Goal: Transaction & Acquisition: Purchase product/service

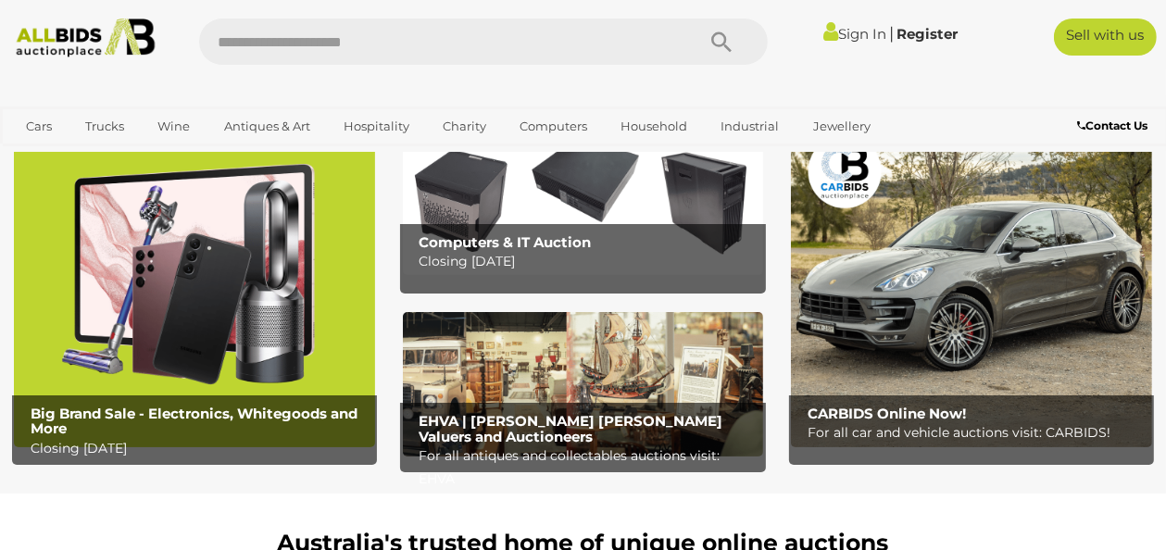
scroll to position [93, 0]
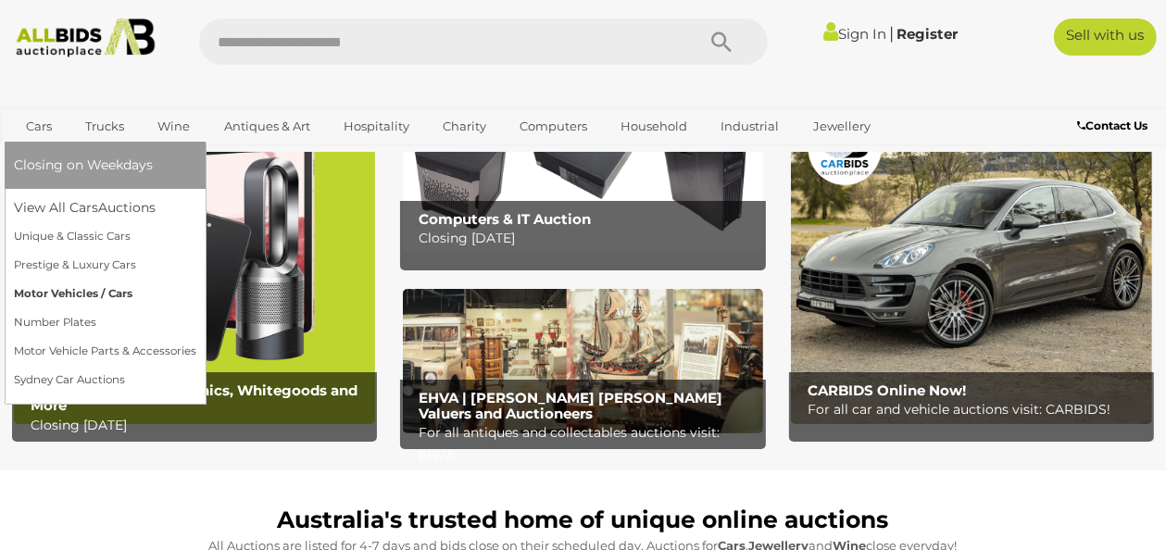
click at [60, 294] on link "Motor Vehicles / Cars" at bounding box center [105, 294] width 182 height 29
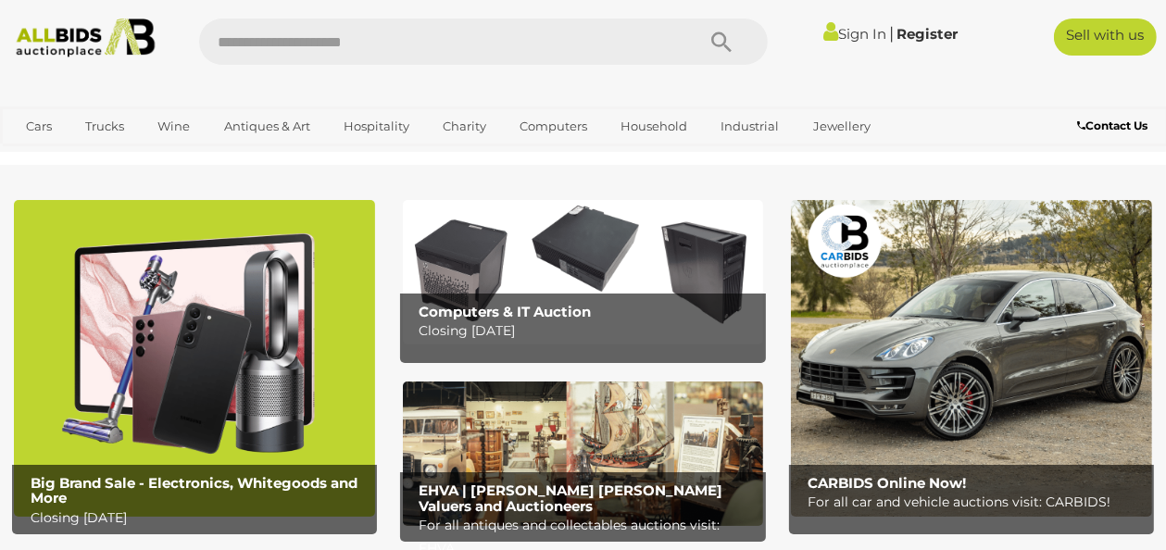
click at [570, 304] on b "Computers & IT Auction" at bounding box center [505, 312] width 172 height 18
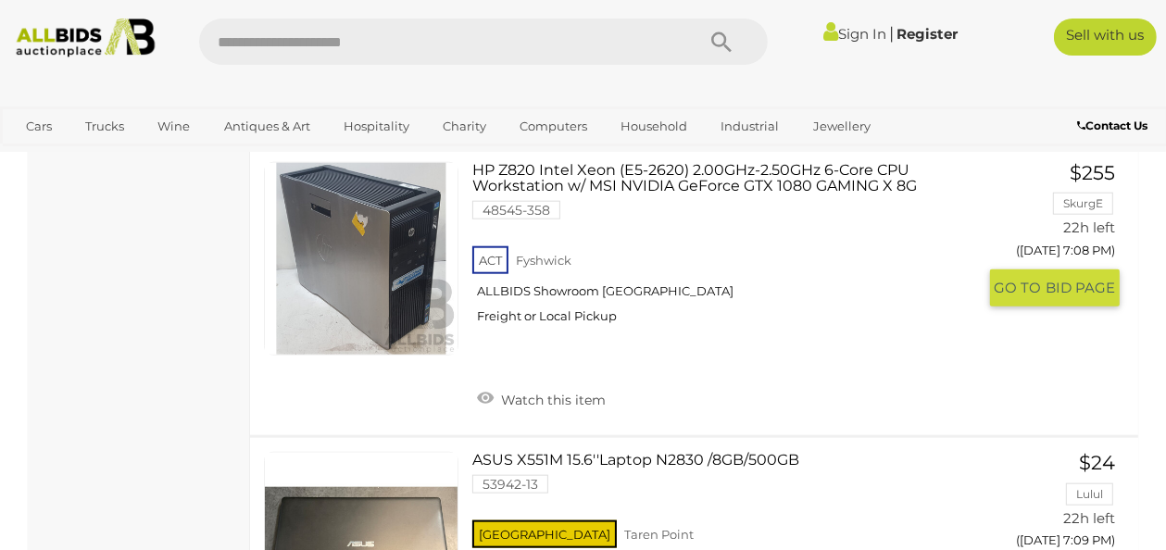
scroll to position [7317, 0]
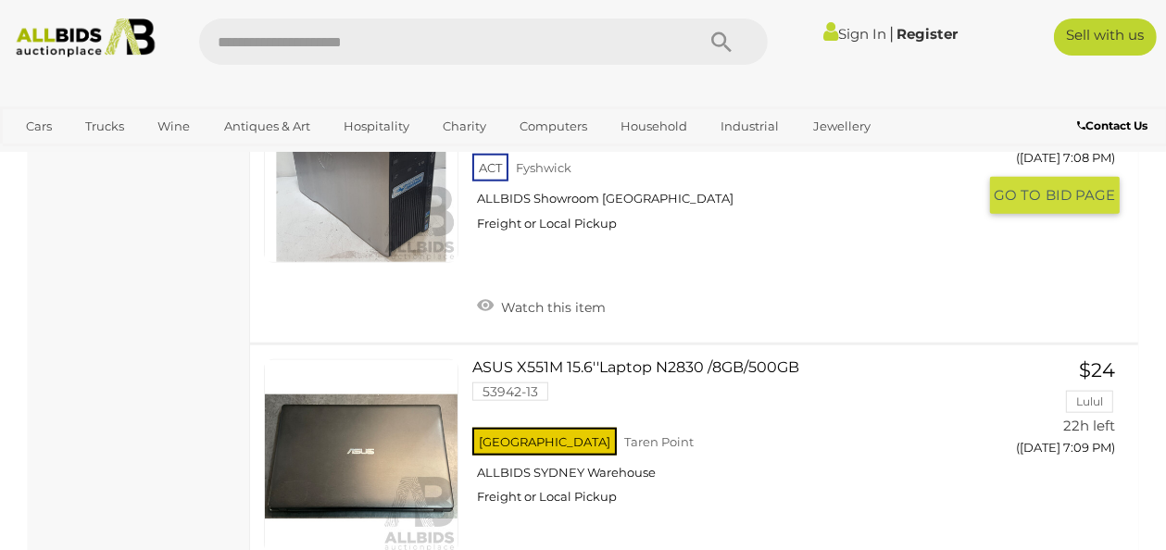
click at [393, 245] on link at bounding box center [361, 166] width 194 height 194
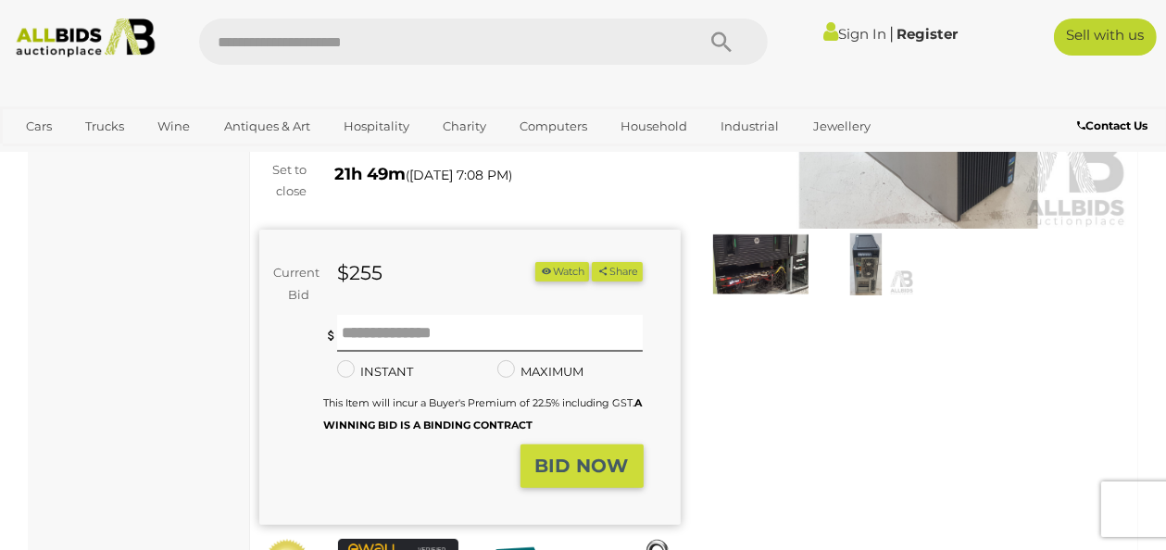
scroll to position [278, 0]
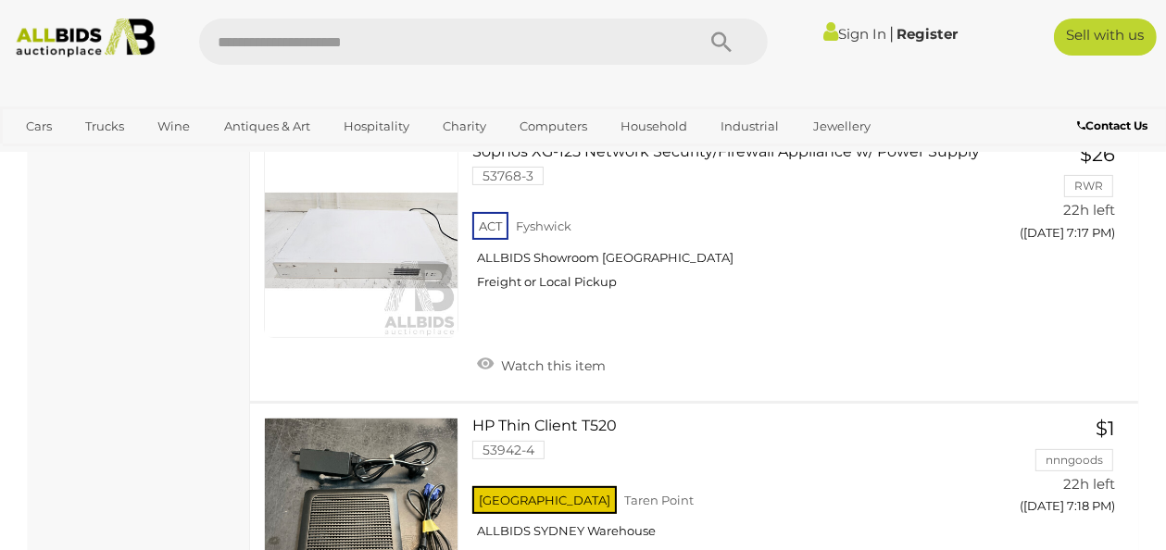
scroll to position [11188, 0]
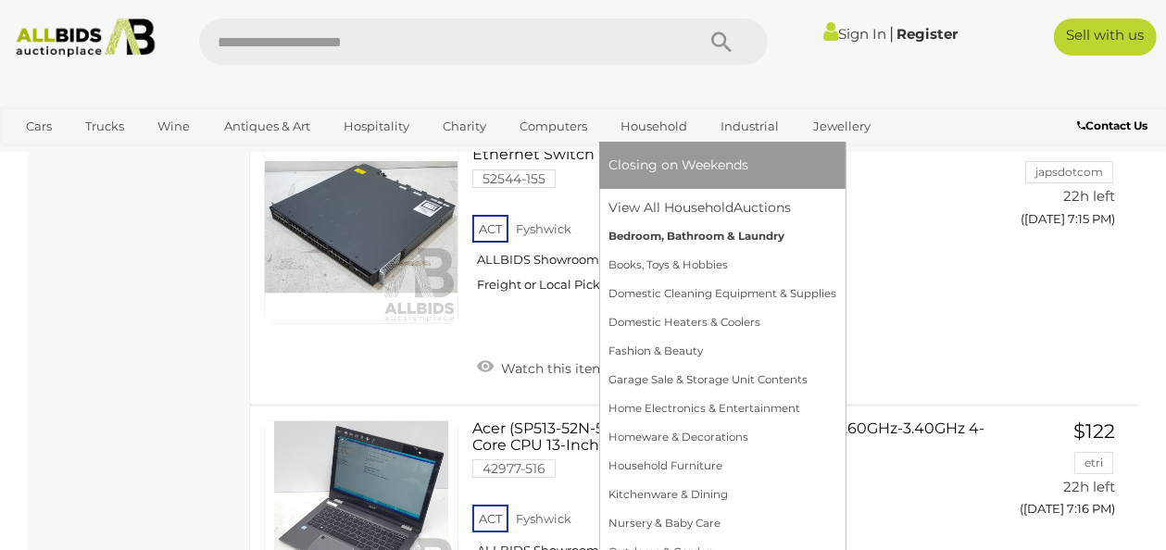
click at [656, 233] on link "Bedroom, Bathroom & Laundry" at bounding box center [723, 236] width 228 height 29
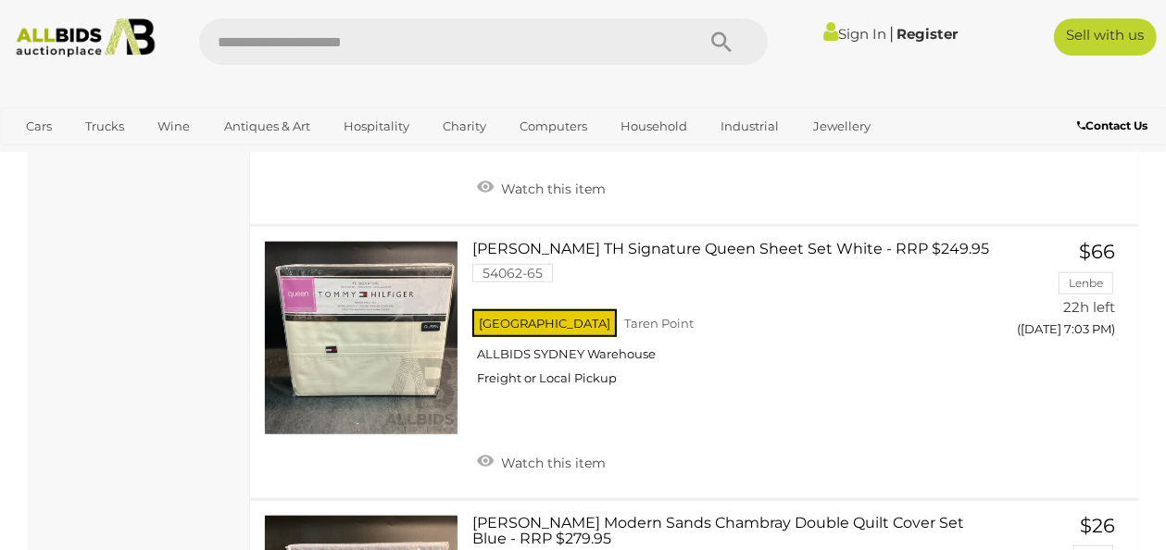
scroll to position [1111, 0]
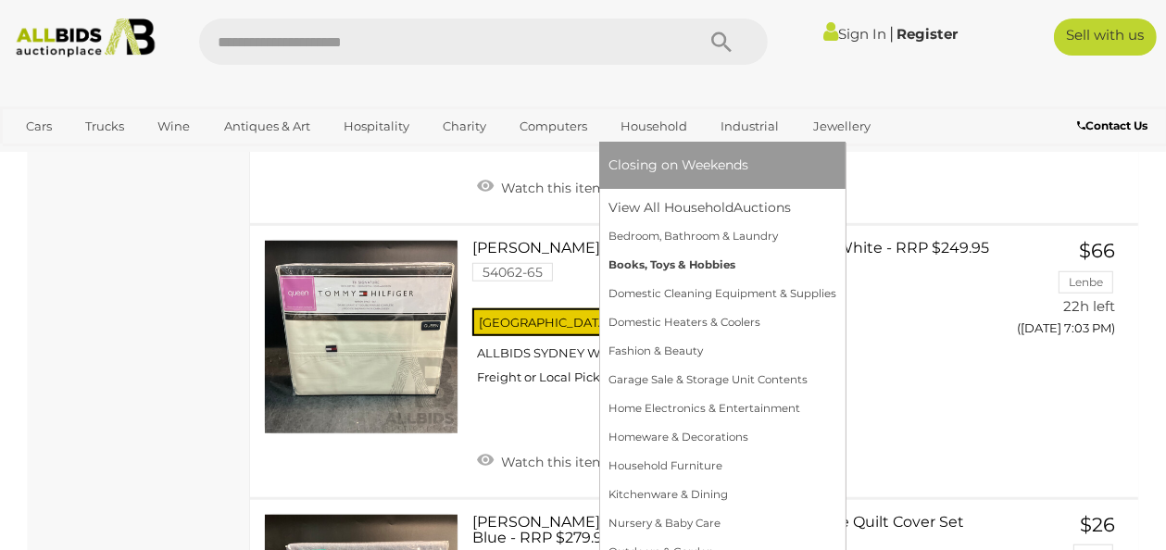
click at [663, 265] on link "Books, Toys & Hobbies" at bounding box center [723, 265] width 228 height 29
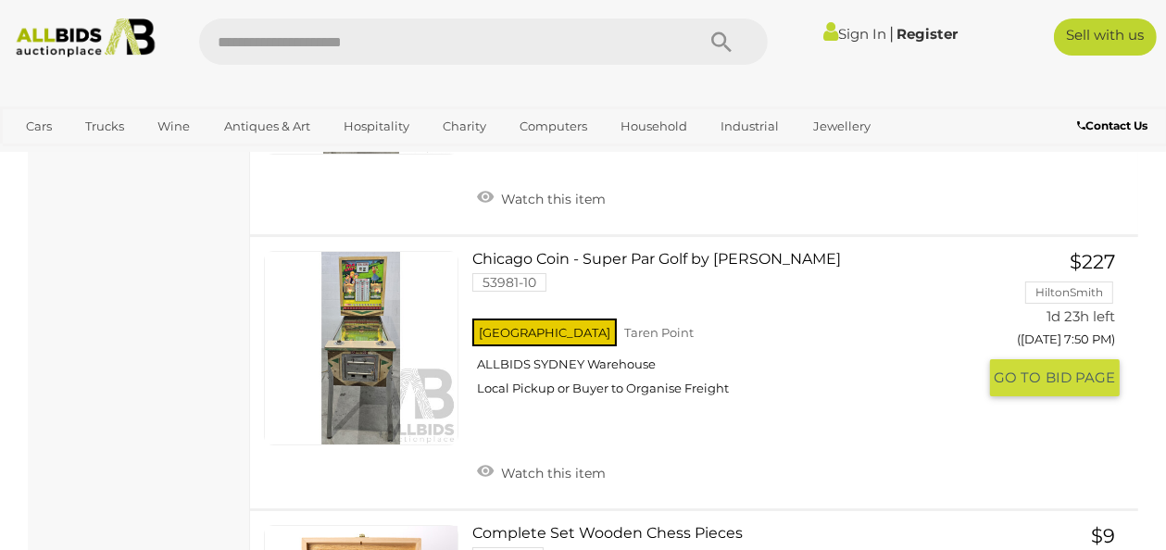
scroll to position [5372, 0]
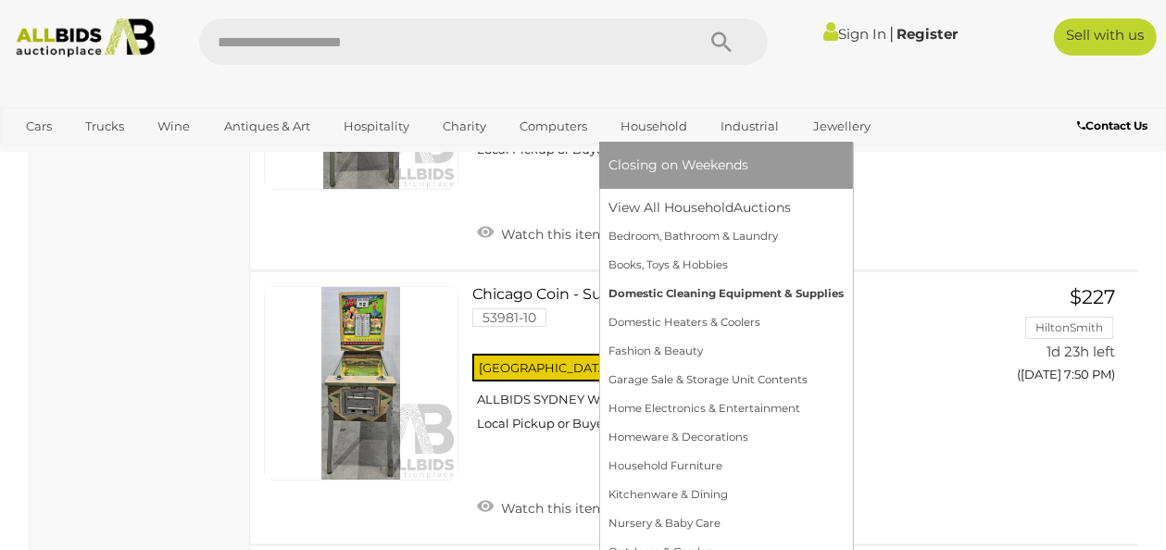
click at [659, 293] on link "Domestic Cleaning Equipment & Supplies" at bounding box center [726, 294] width 235 height 29
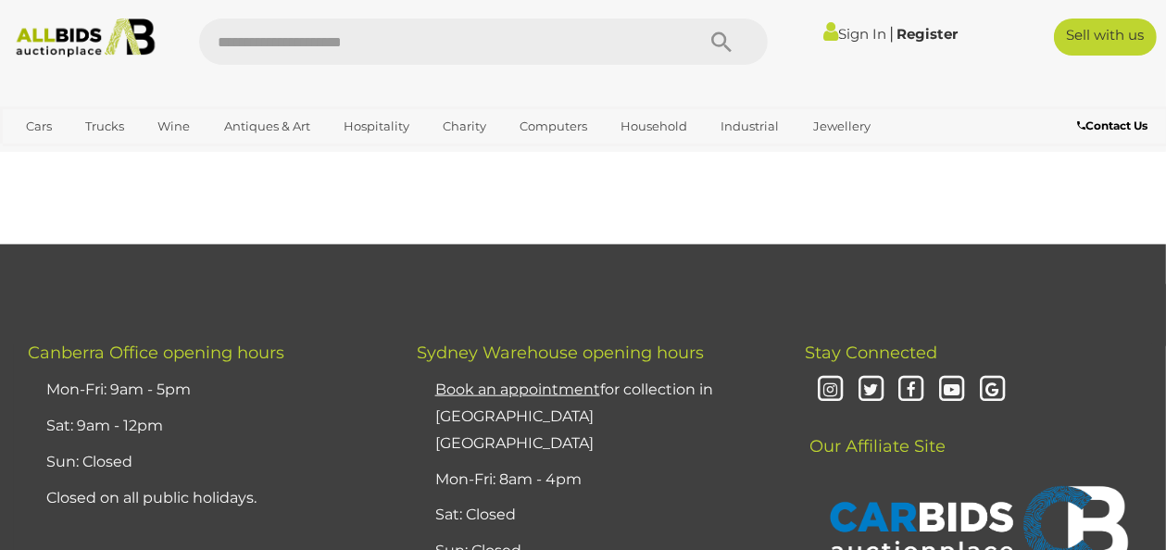
scroll to position [1297, 0]
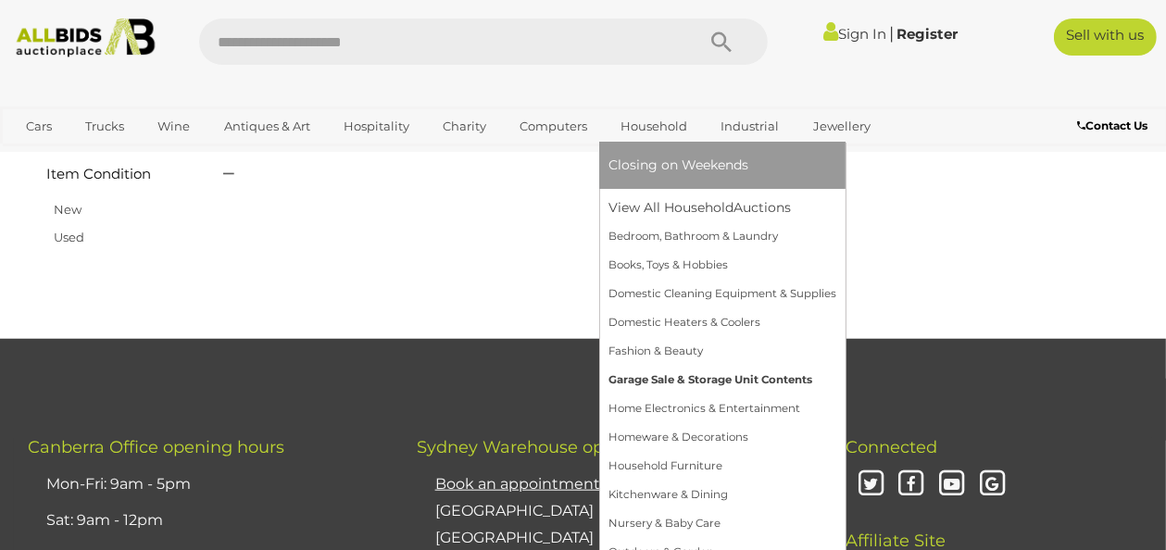
click at [657, 383] on link "Garage Sale & Storage Unit Contents" at bounding box center [723, 380] width 228 height 29
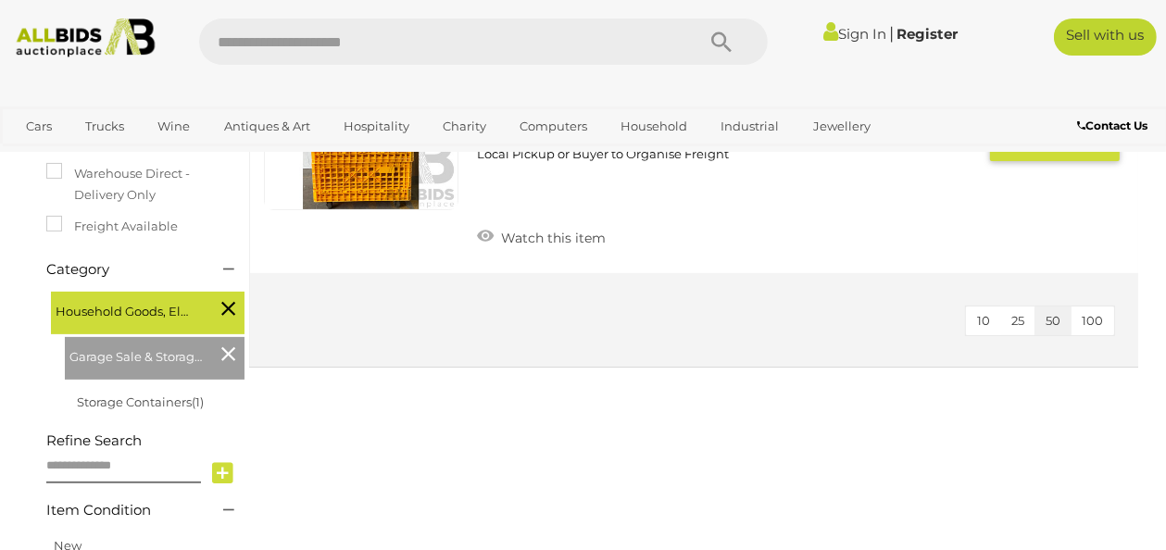
scroll to position [463, 0]
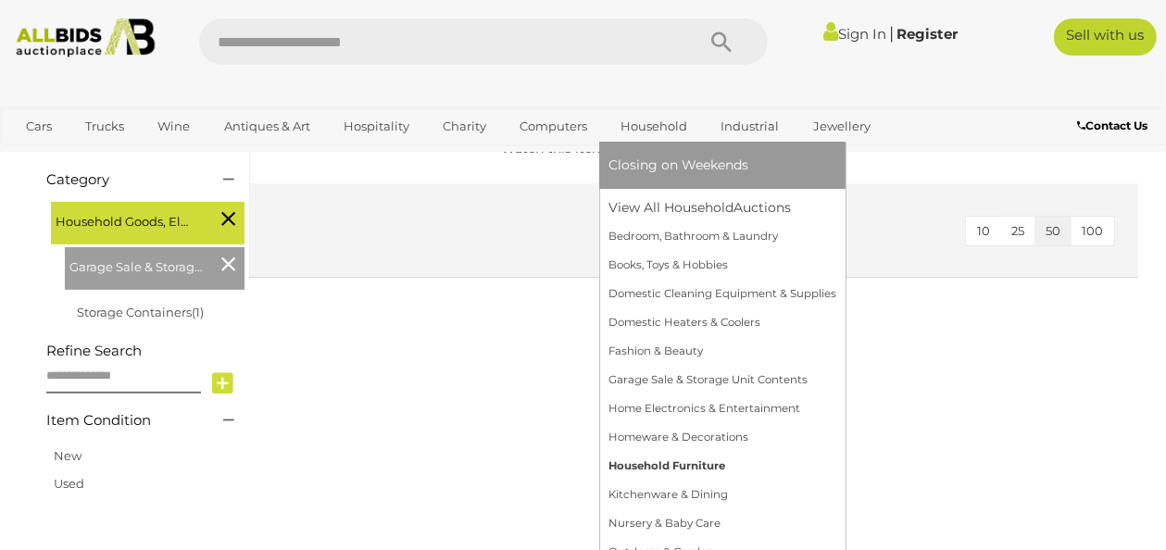
click at [672, 465] on link "Household Furniture" at bounding box center [723, 466] width 228 height 29
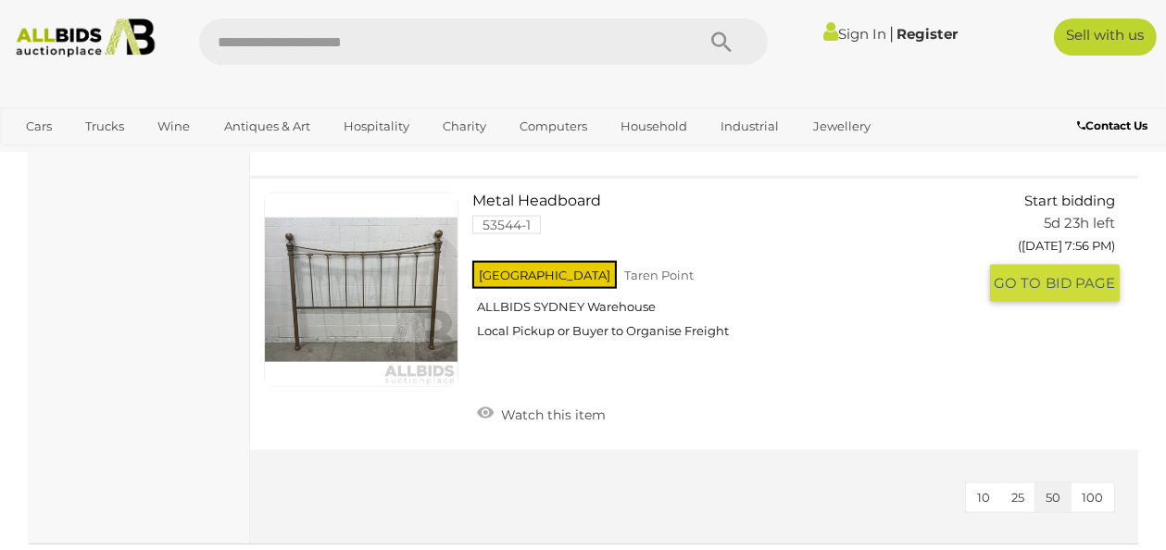
scroll to position [2315, 0]
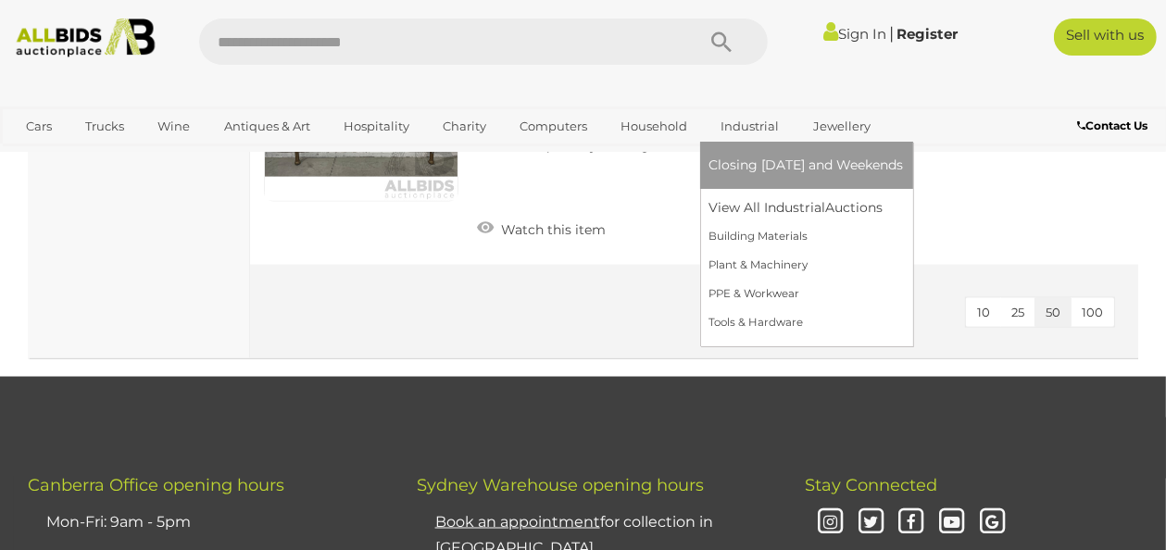
click at [742, 125] on link "Industrial" at bounding box center [750, 126] width 82 height 31
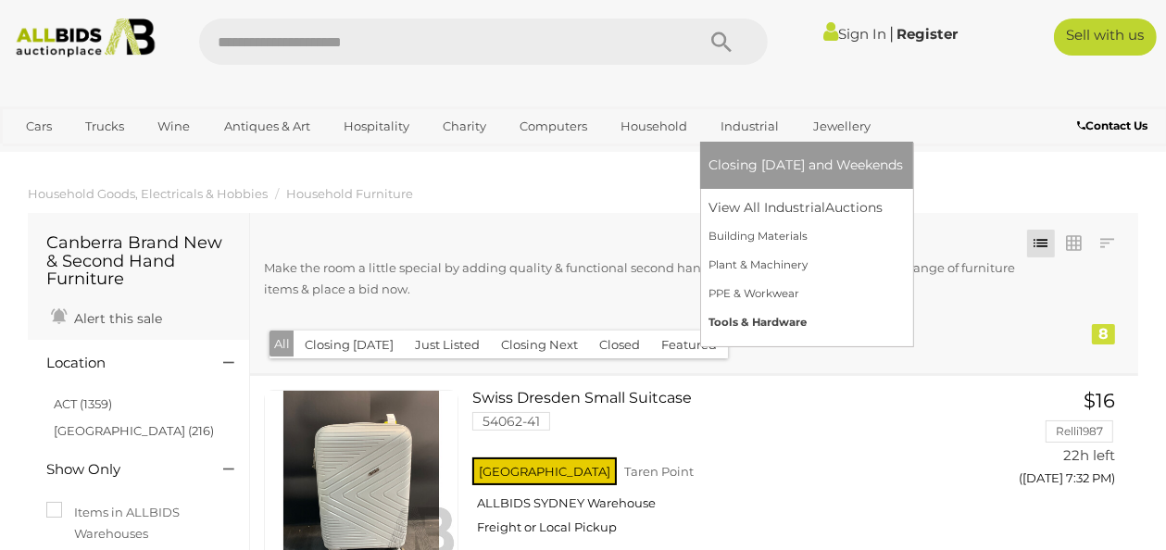
click at [752, 320] on link "Tools & Hardware" at bounding box center [806, 322] width 194 height 29
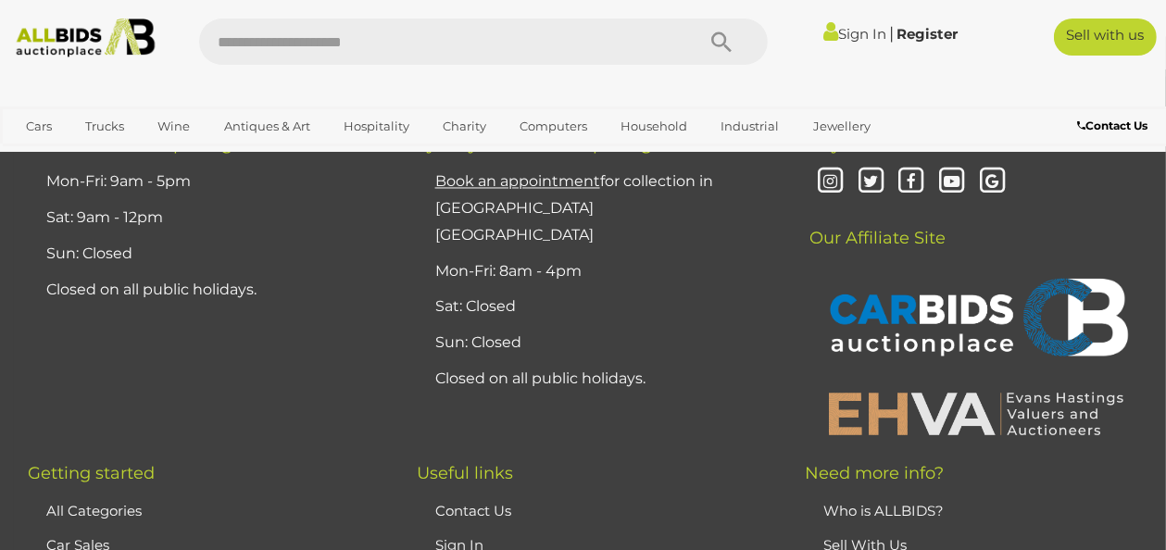
scroll to position [14356, 0]
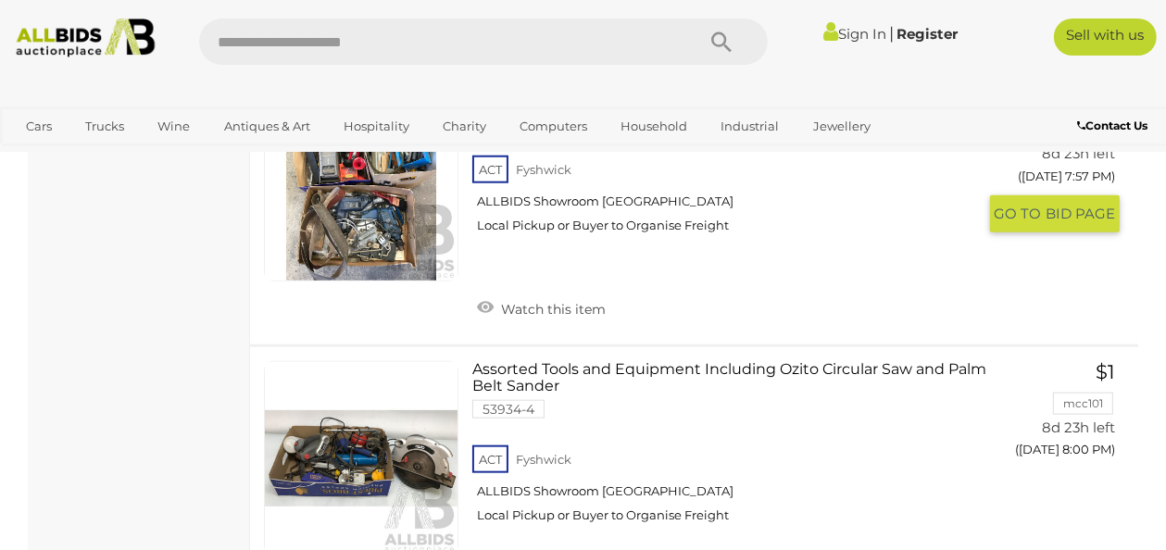
scroll to position [1423, 0]
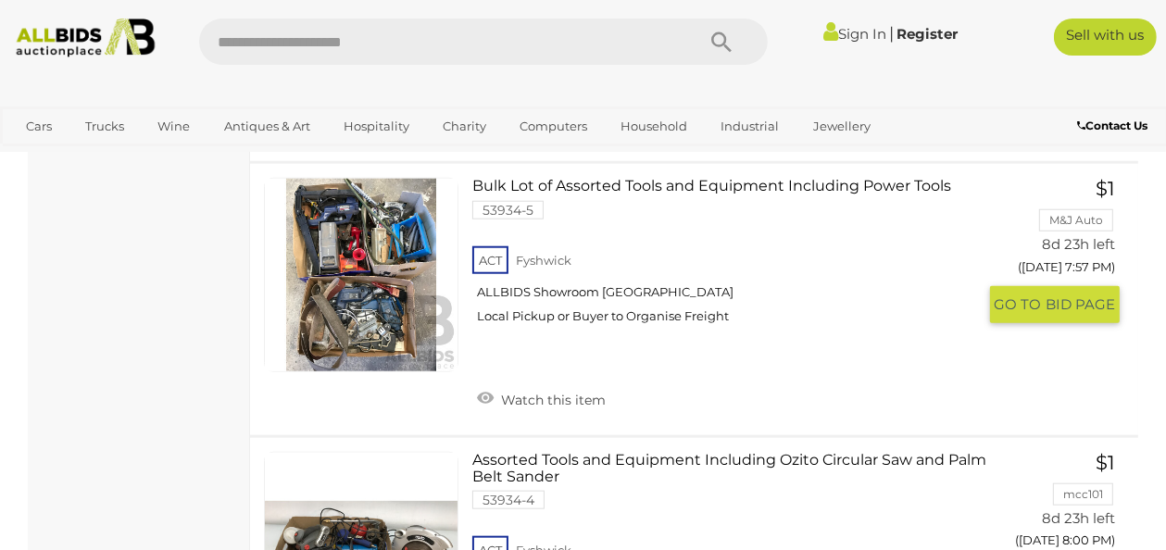
click at [360, 240] on link at bounding box center [361, 275] width 194 height 194
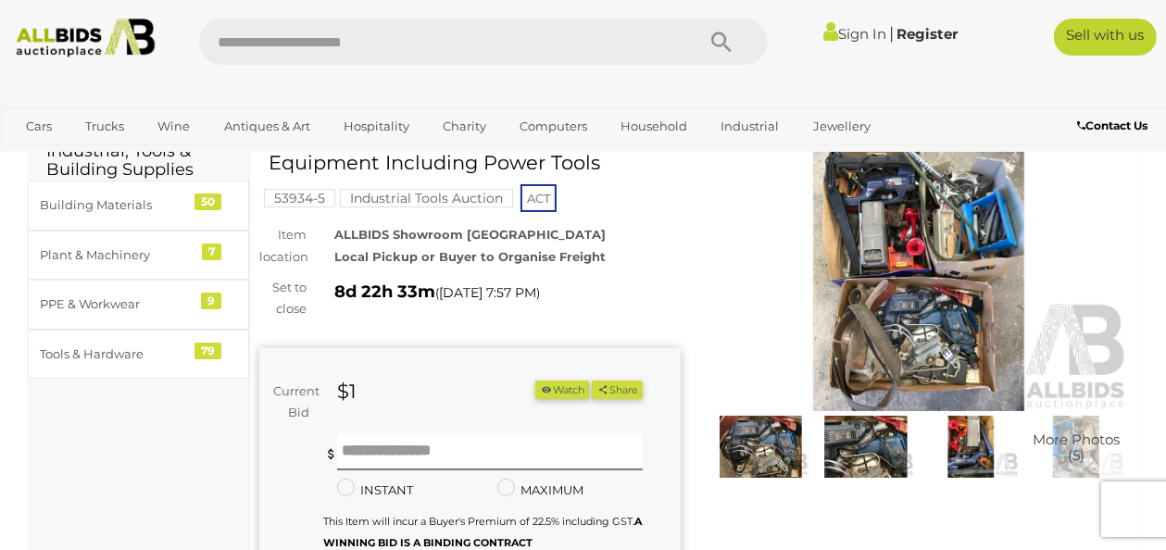
scroll to position [185, 0]
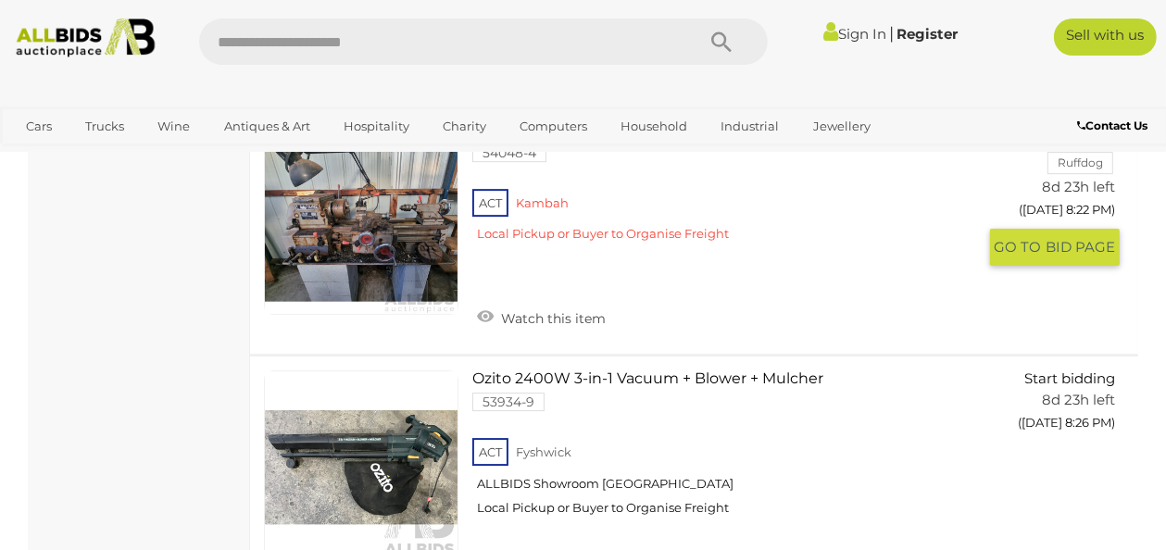
scroll to position [4741, 0]
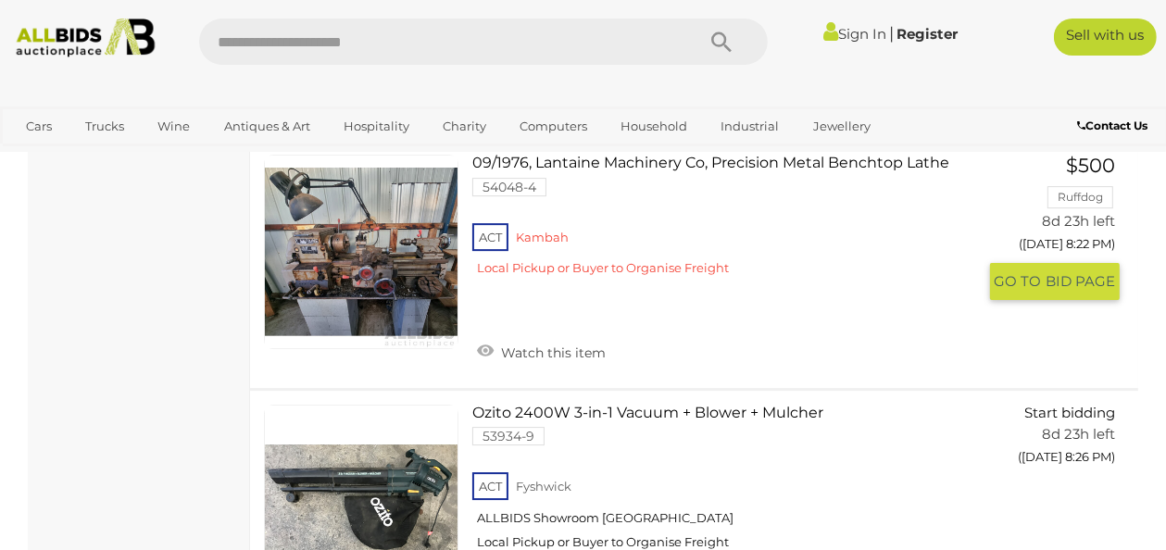
click at [349, 305] on link at bounding box center [361, 252] width 194 height 194
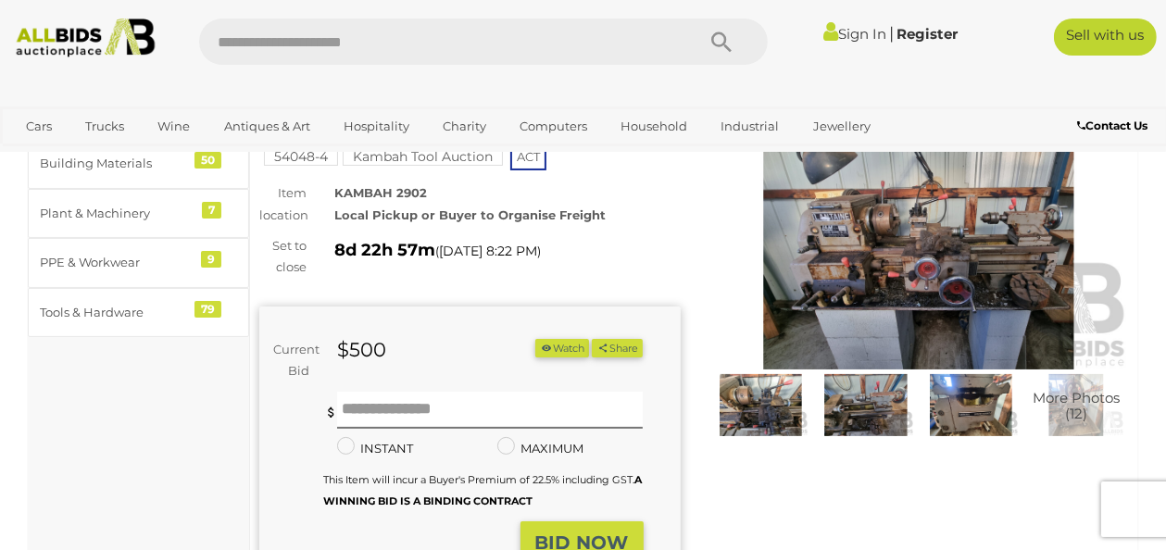
scroll to position [185, 0]
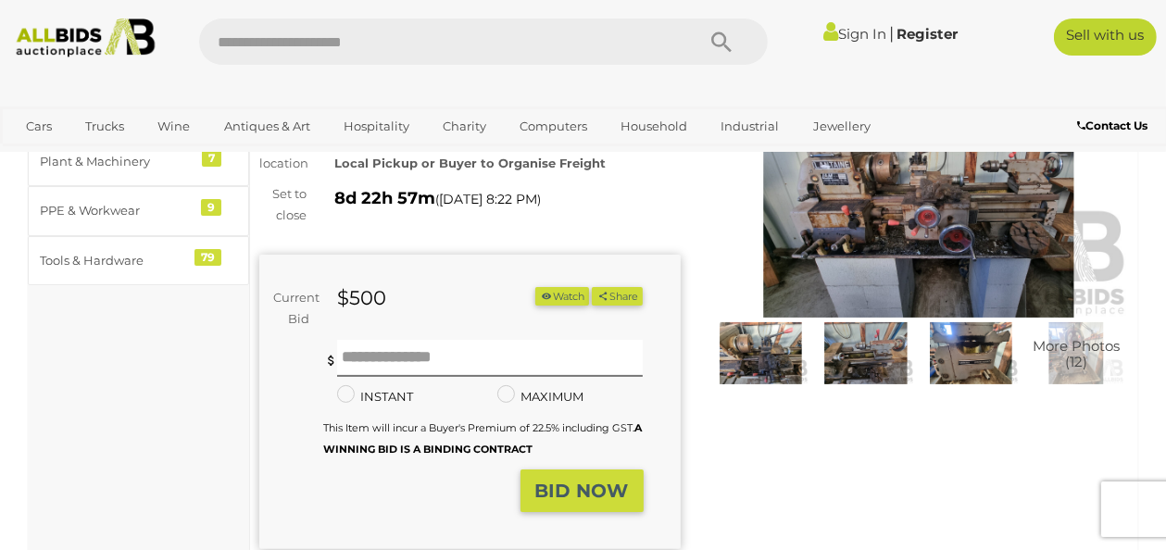
click at [748, 328] on img at bounding box center [761, 353] width 96 height 62
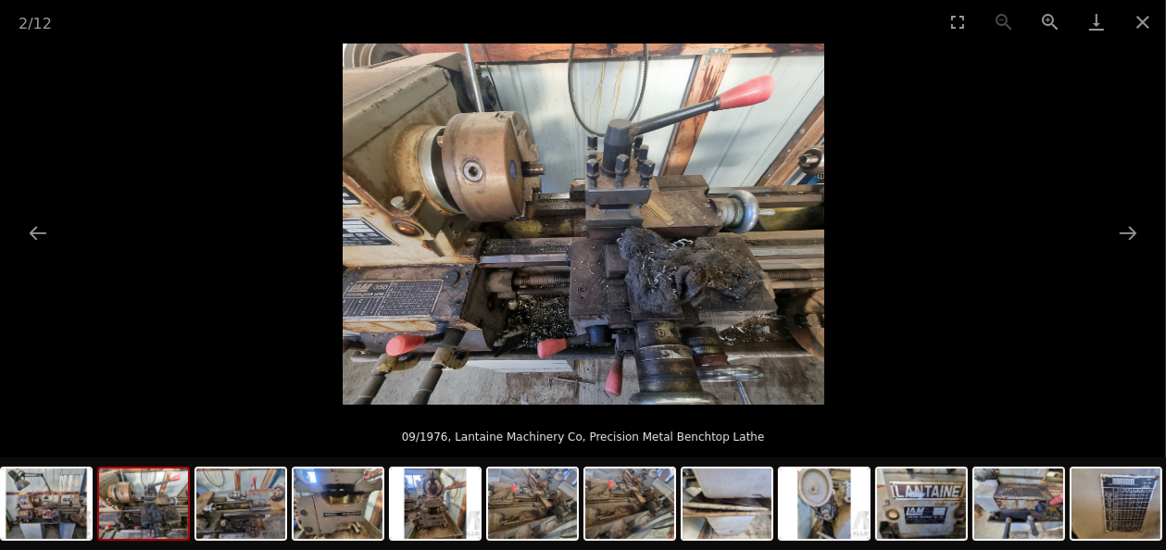
scroll to position [370, 0]
click at [228, 522] on img at bounding box center [240, 504] width 89 height 70
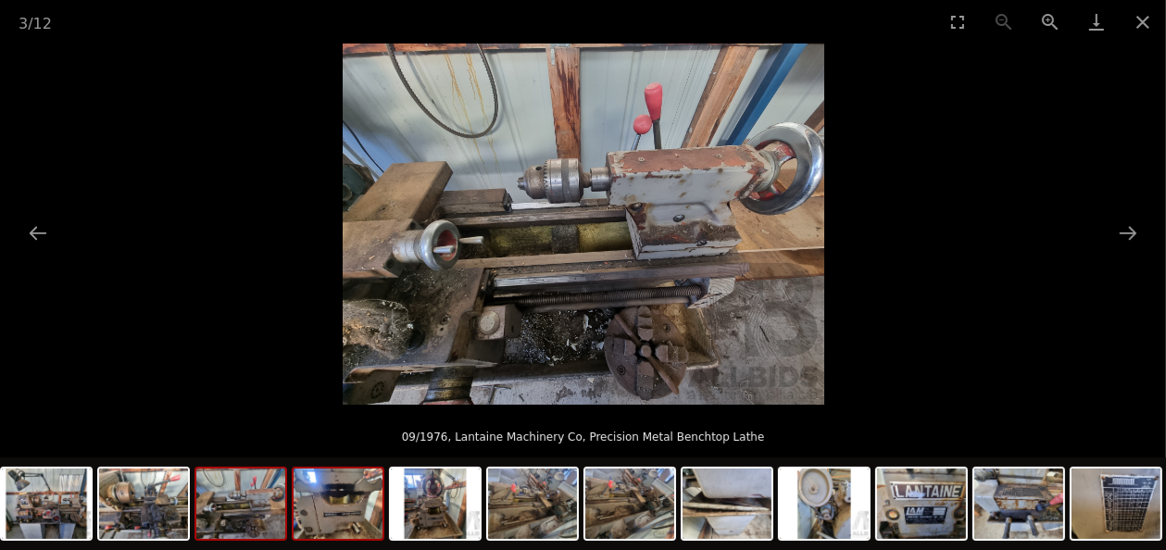
click at [327, 509] on img at bounding box center [338, 504] width 89 height 70
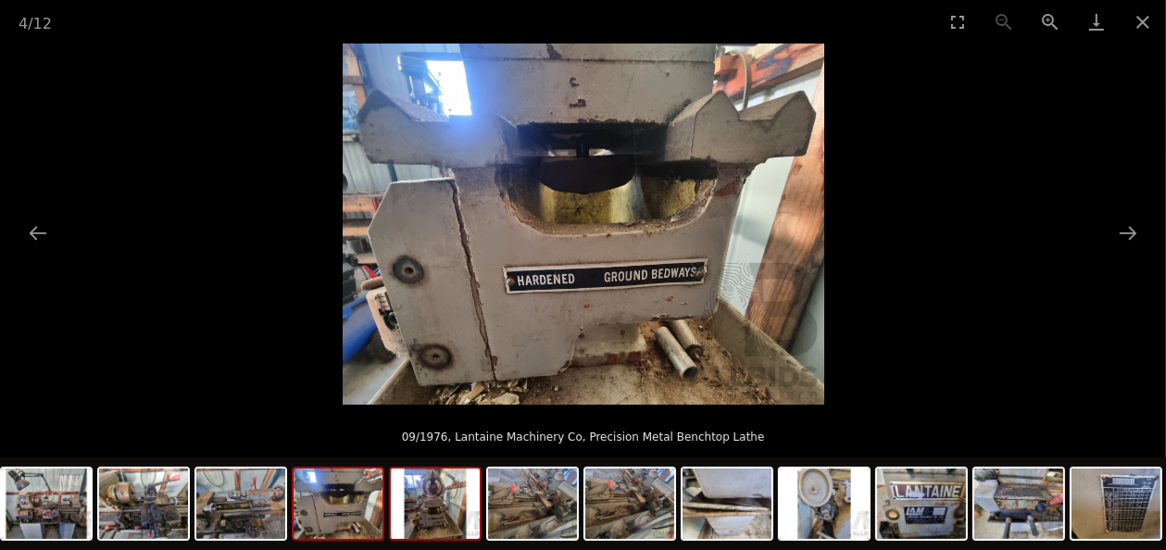
click at [426, 511] on img at bounding box center [435, 504] width 89 height 70
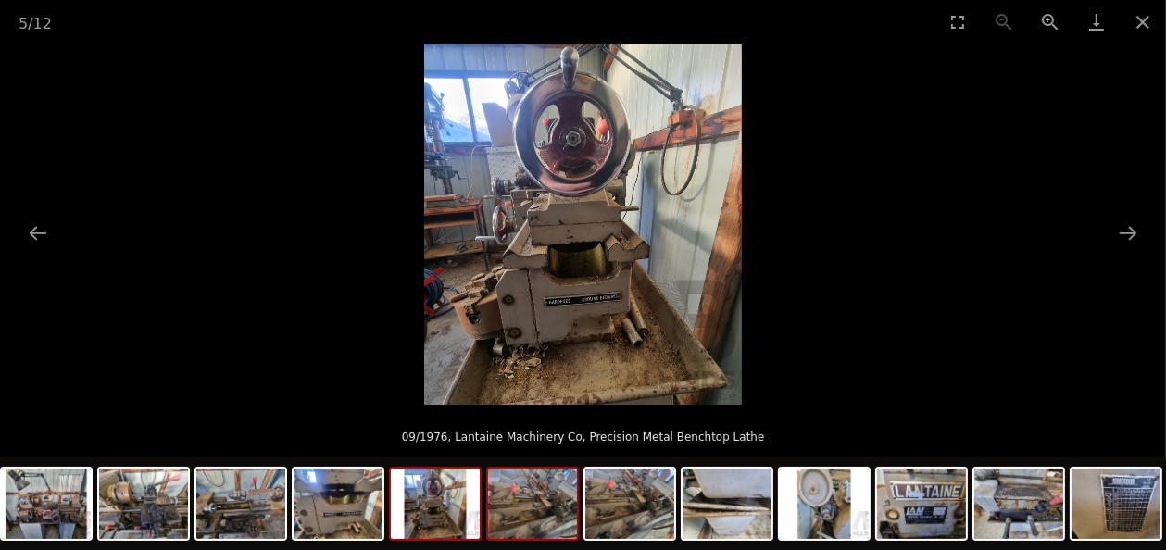
click at [533, 515] on img at bounding box center [532, 504] width 89 height 70
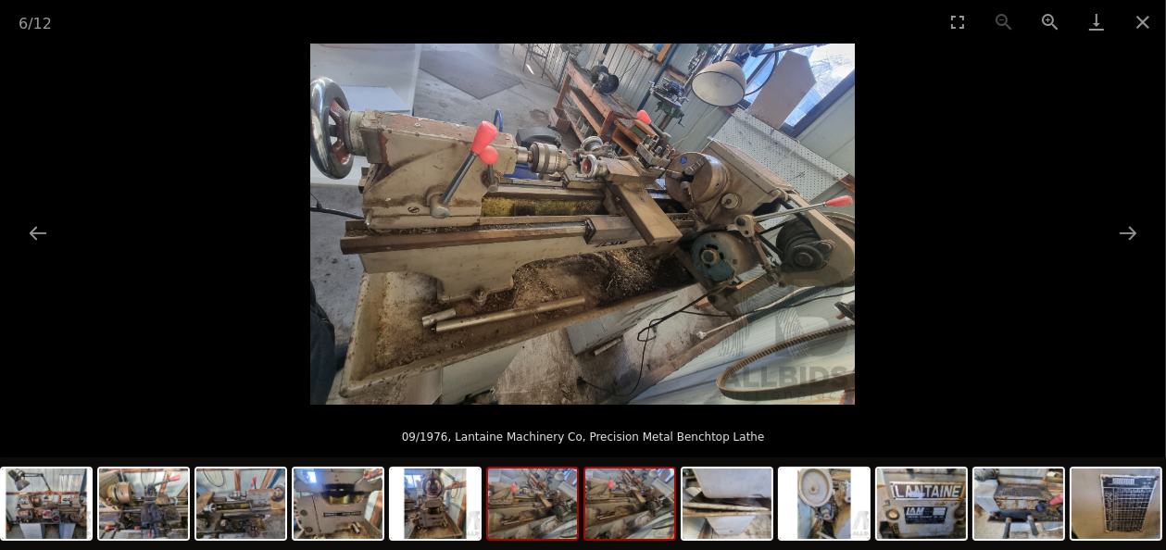
click at [615, 513] on img at bounding box center [629, 504] width 89 height 70
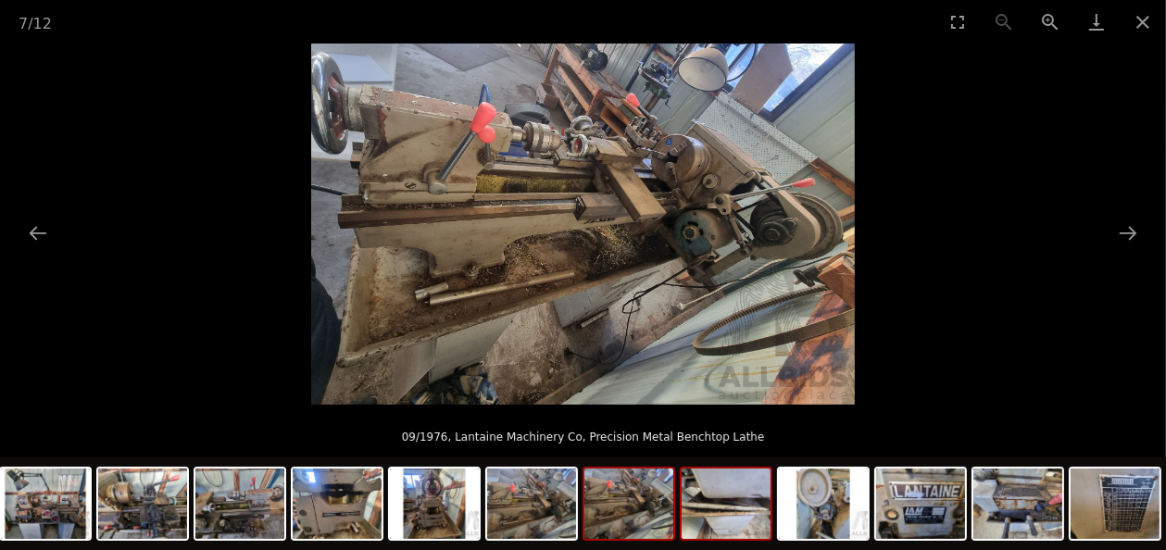
click at [706, 510] on img at bounding box center [726, 504] width 89 height 70
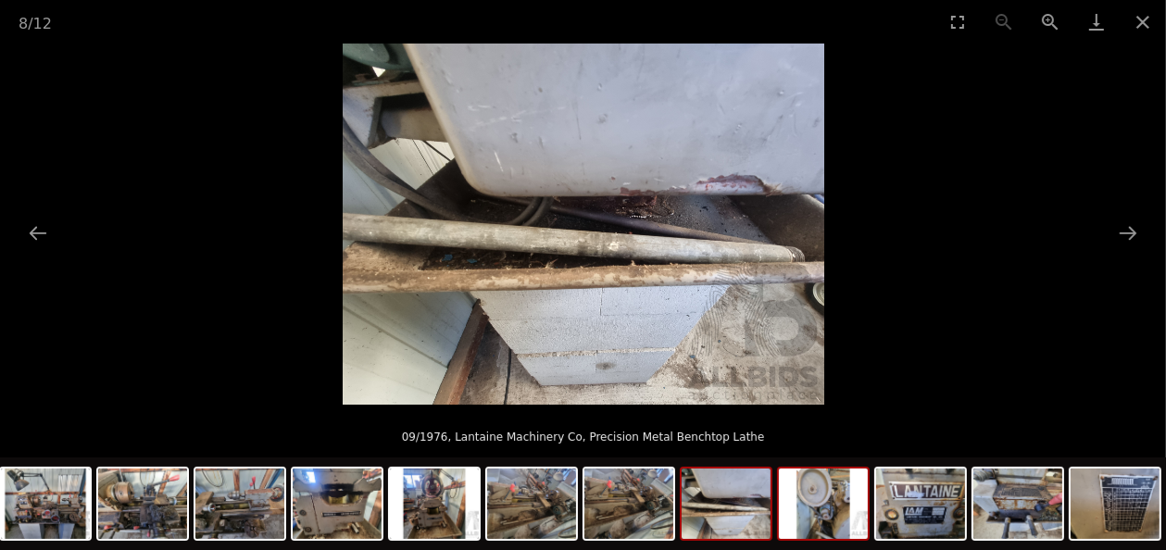
click at [830, 508] on img at bounding box center [823, 504] width 89 height 70
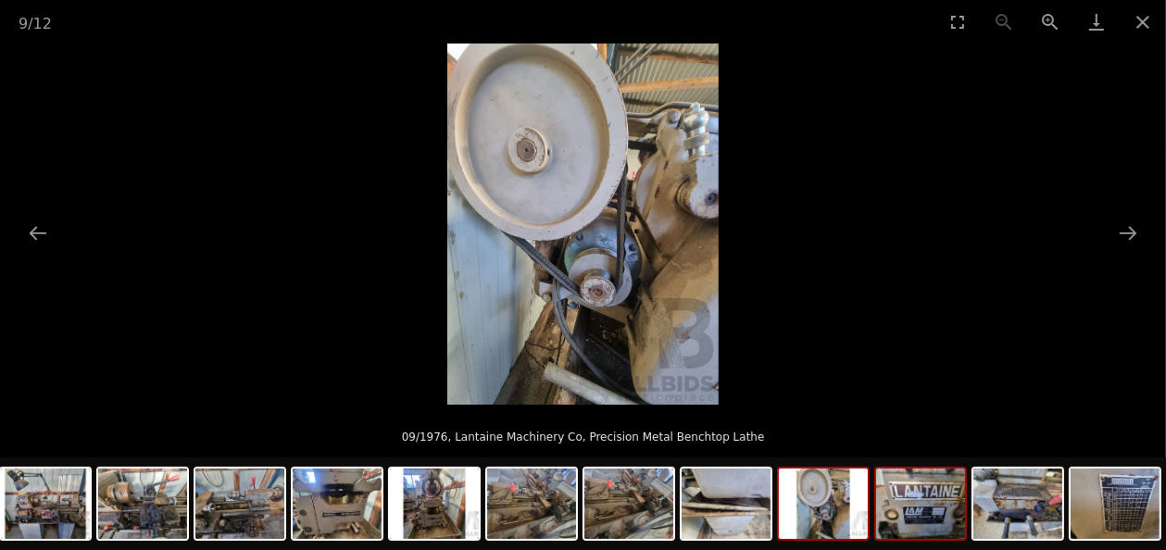
click at [935, 520] on img at bounding box center [920, 504] width 89 height 70
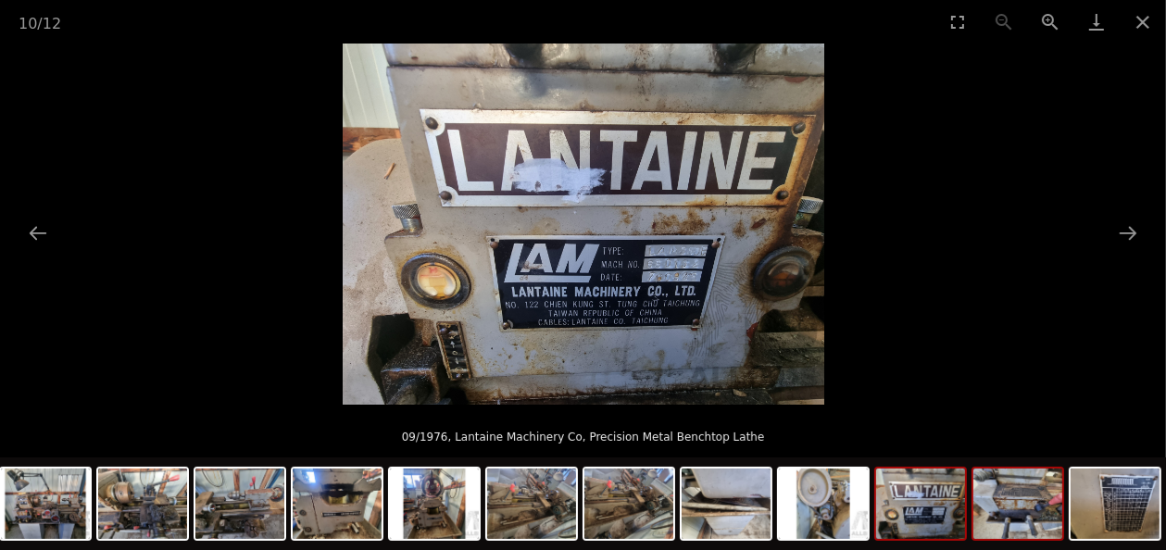
click at [1007, 521] on img at bounding box center [1017, 504] width 89 height 70
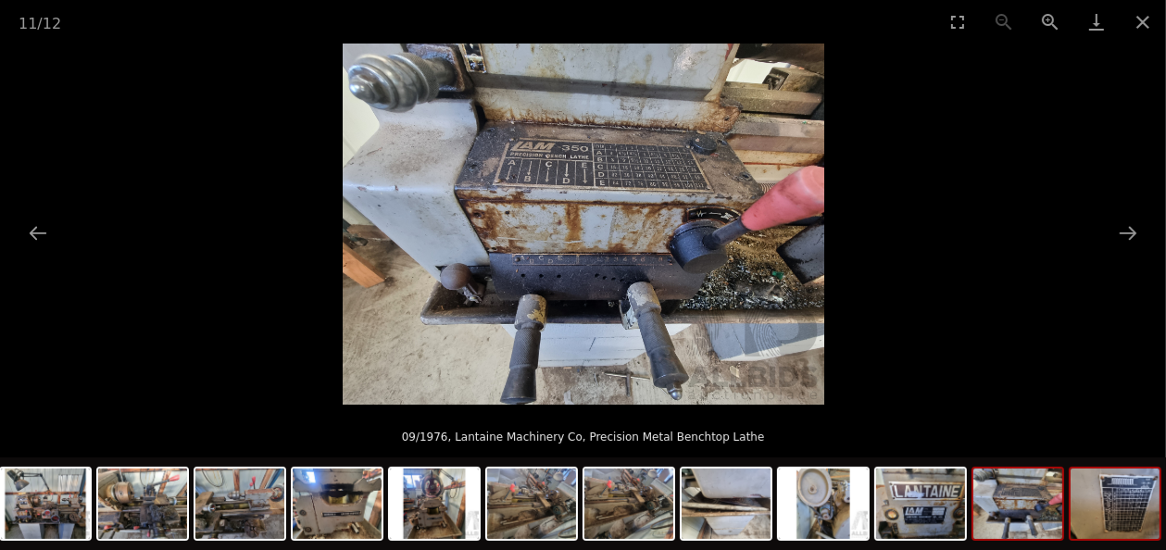
click at [1123, 520] on img at bounding box center [1115, 504] width 89 height 70
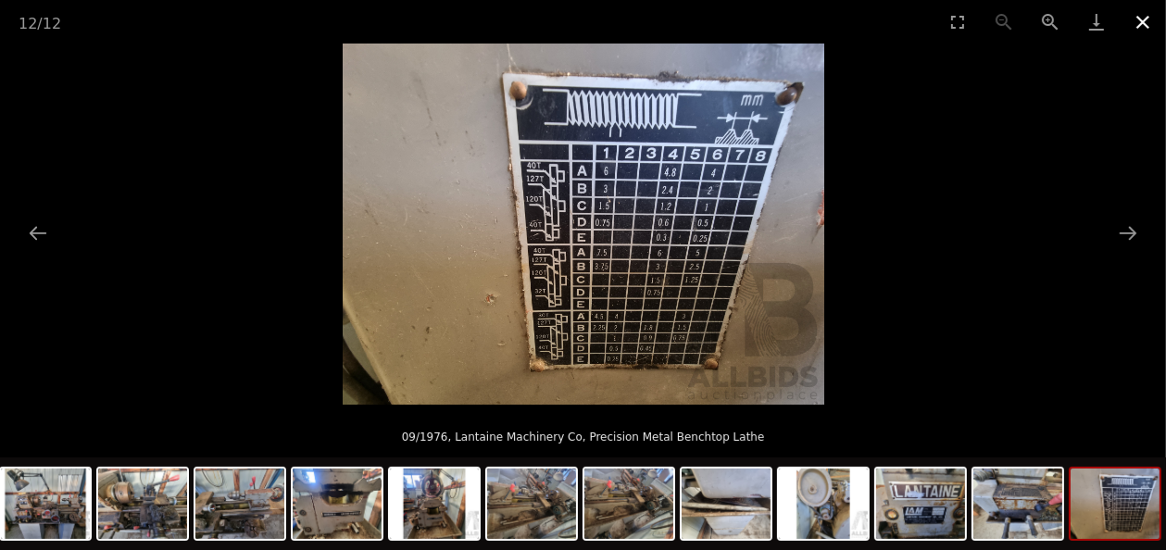
click at [1138, 23] on button "Close gallery" at bounding box center [1143, 22] width 46 height 44
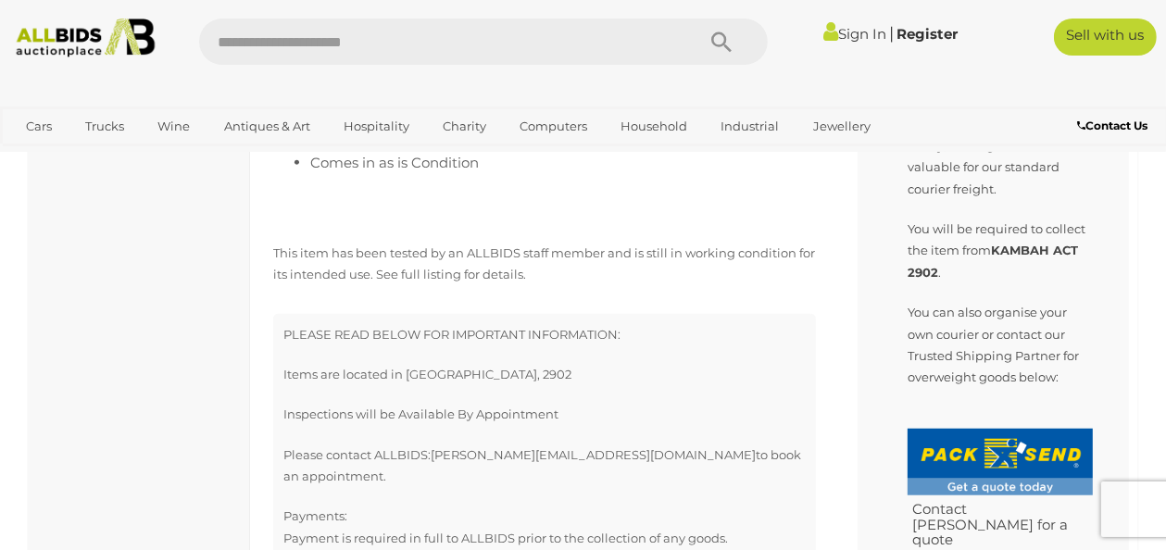
scroll to position [1111, 0]
